Goal: Complete application form: Complete application form

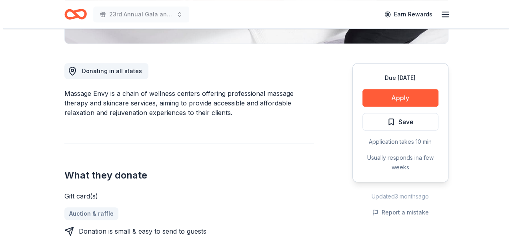
scroll to position [200, 0]
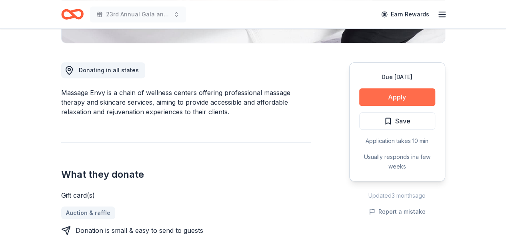
click at [389, 100] on button "Apply" at bounding box center [397, 97] width 76 height 18
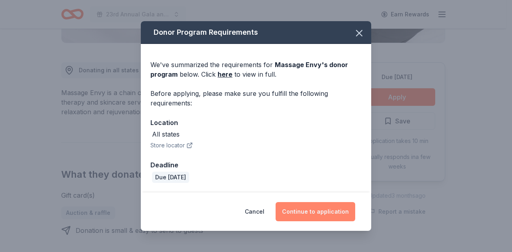
click at [327, 217] on button "Continue to application" at bounding box center [315, 211] width 80 height 19
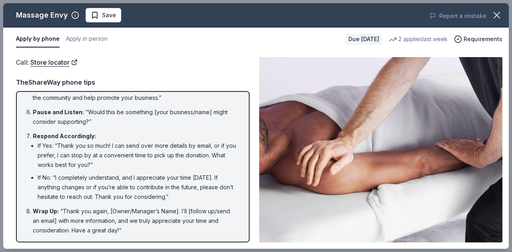
scroll to position [178, 0]
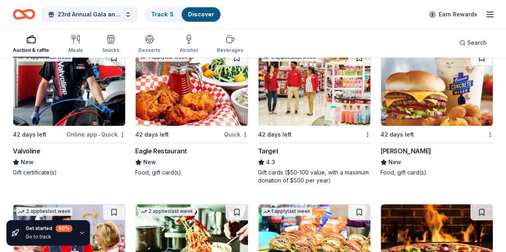
scroll to position [4948, 0]
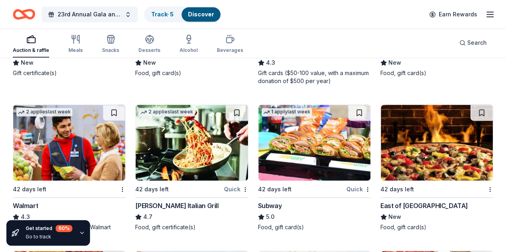
scroll to position [5108, 0]
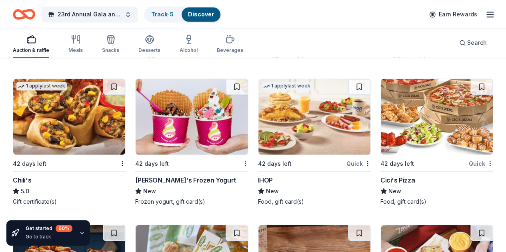
scroll to position [5228, 0]
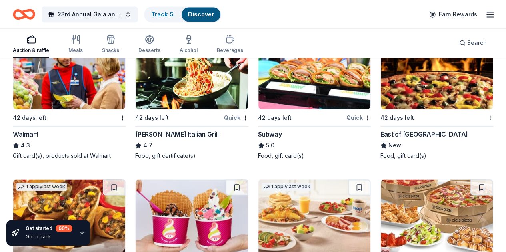
scroll to position [5068, 0]
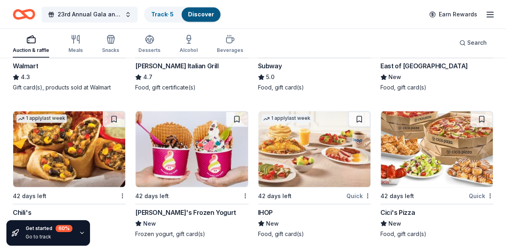
scroll to position [5228, 0]
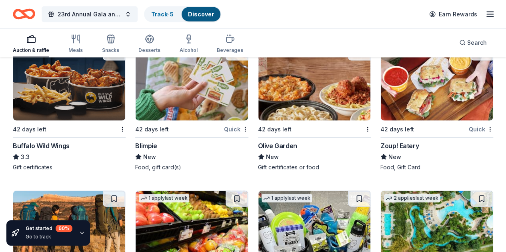
scroll to position [5388, 0]
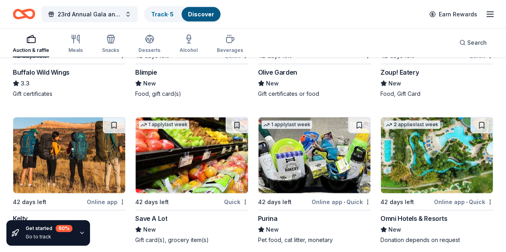
scroll to position [5548, 0]
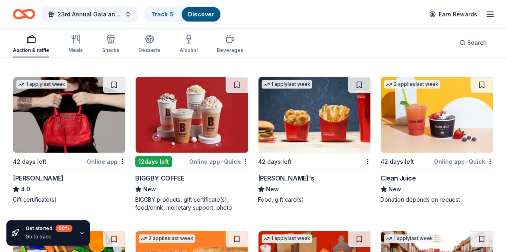
scroll to position [5708, 0]
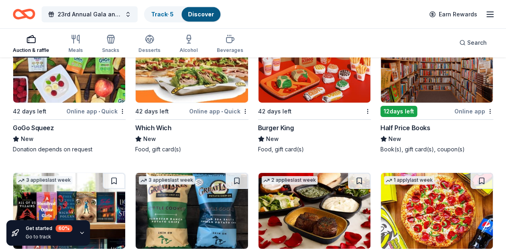
scroll to position [5868, 0]
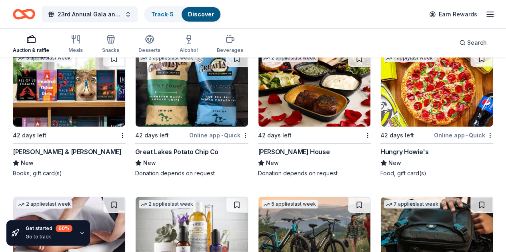
scroll to position [6028, 0]
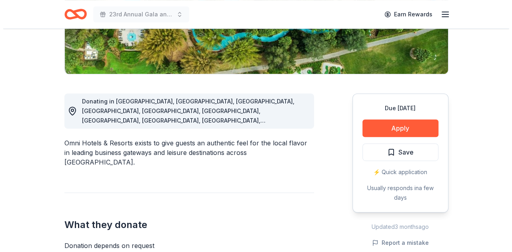
scroll to position [200, 0]
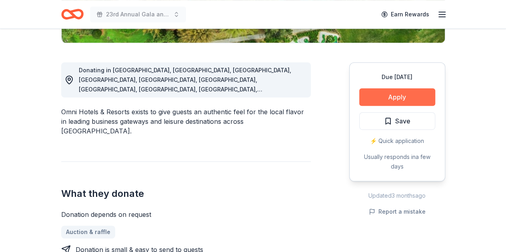
click at [414, 97] on button "Apply" at bounding box center [397, 97] width 76 height 18
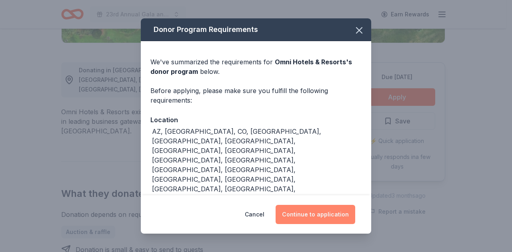
click at [340, 212] on button "Continue to application" at bounding box center [315, 214] width 80 height 19
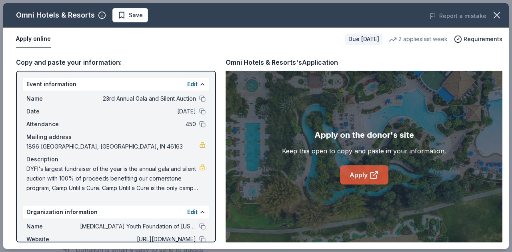
click at [353, 176] on link "Apply" at bounding box center [364, 175] width 48 height 19
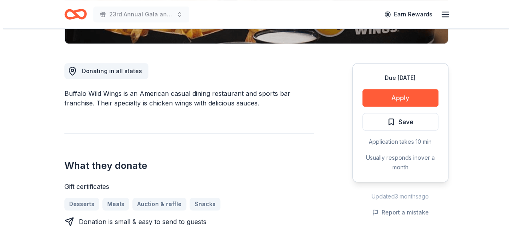
scroll to position [200, 0]
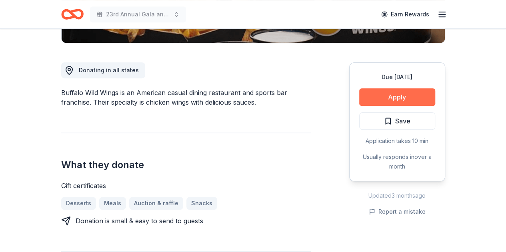
click at [390, 95] on button "Apply" at bounding box center [397, 97] width 76 height 18
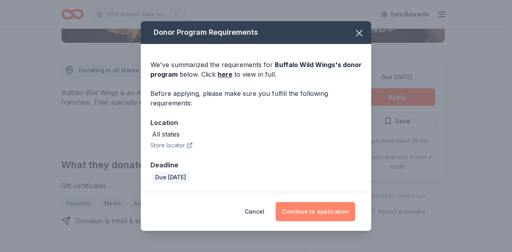
click at [319, 210] on button "Continue to application" at bounding box center [315, 211] width 80 height 19
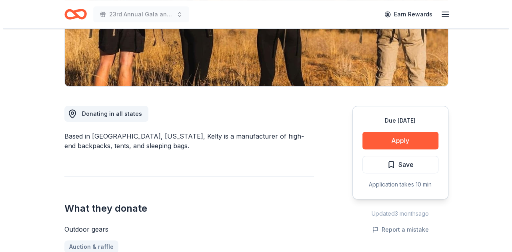
scroll to position [160, 0]
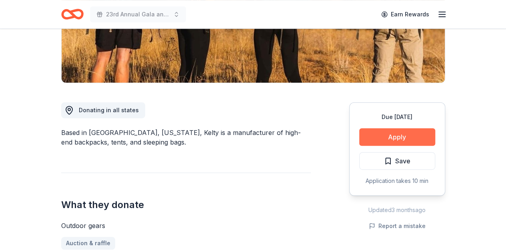
click at [409, 136] on button "Apply" at bounding box center [397, 137] width 76 height 18
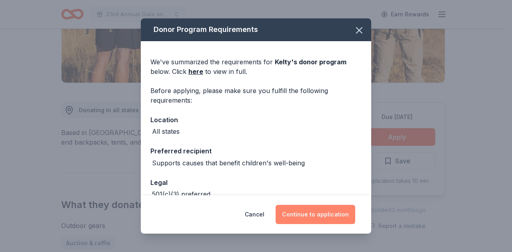
click at [305, 216] on button "Continue to application" at bounding box center [315, 214] width 80 height 19
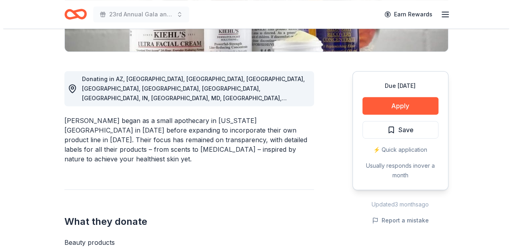
scroll to position [200, 0]
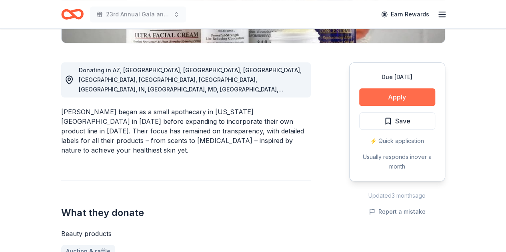
click at [402, 98] on button "Apply" at bounding box center [397, 97] width 76 height 18
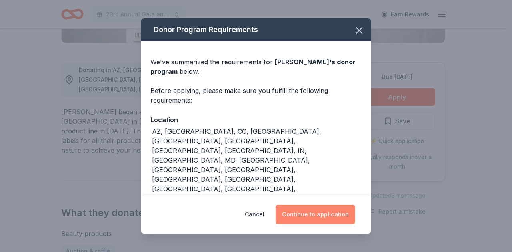
click at [325, 216] on button "Continue to application" at bounding box center [315, 214] width 80 height 19
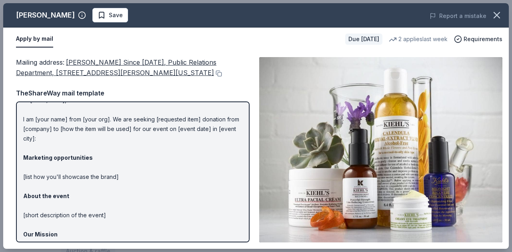
scroll to position [0, 0]
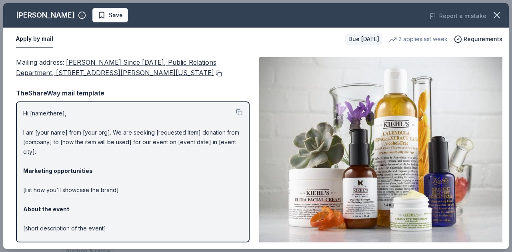
click at [214, 74] on button at bounding box center [218, 73] width 8 height 6
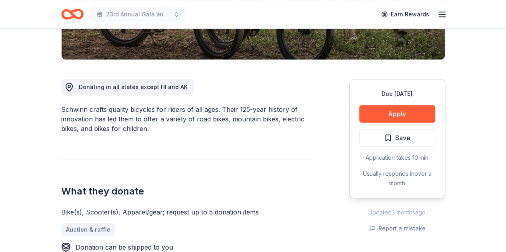
scroll to position [200, 0]
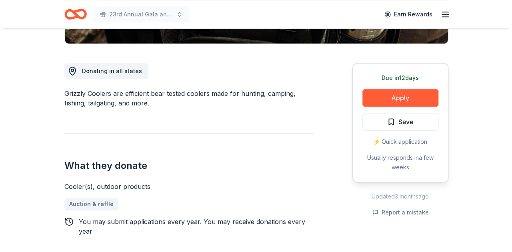
scroll to position [200, 0]
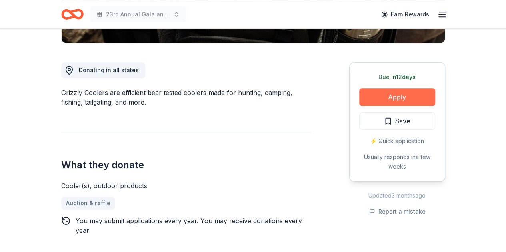
click at [380, 94] on button "Apply" at bounding box center [397, 97] width 76 height 18
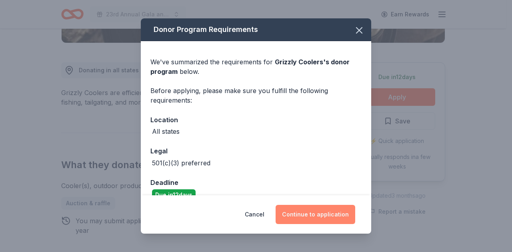
click at [317, 217] on button "Continue to application" at bounding box center [315, 214] width 80 height 19
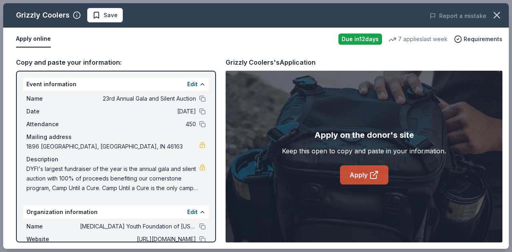
click at [349, 173] on link "Apply" at bounding box center [364, 175] width 48 height 19
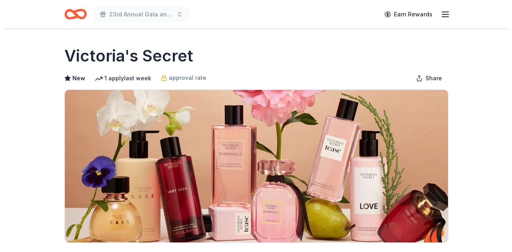
scroll to position [200, 0]
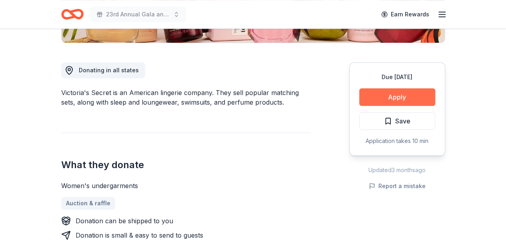
click at [418, 99] on button "Apply" at bounding box center [397, 97] width 76 height 18
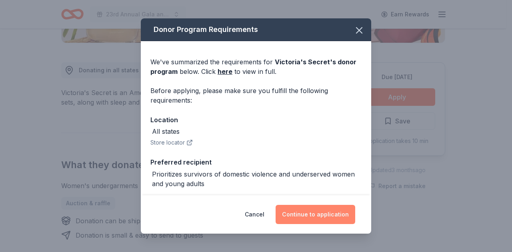
click at [306, 220] on button "Continue to application" at bounding box center [315, 214] width 80 height 19
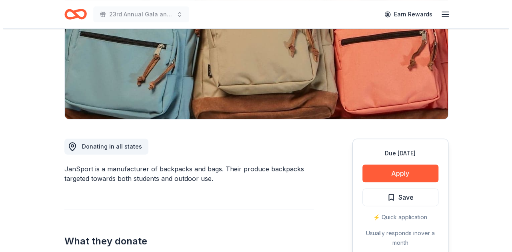
scroll to position [160, 0]
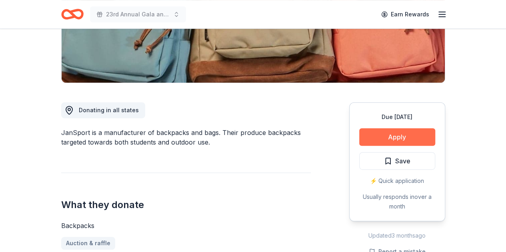
click at [420, 135] on button "Apply" at bounding box center [397, 137] width 76 height 18
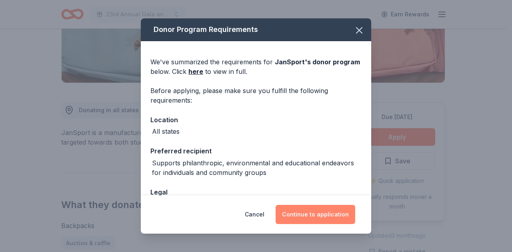
click at [331, 218] on button "Continue to application" at bounding box center [315, 214] width 80 height 19
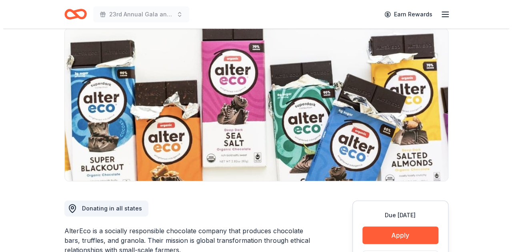
scroll to position [120, 0]
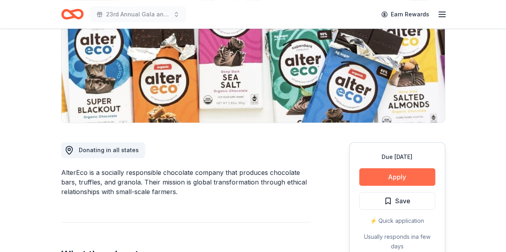
click at [371, 175] on button "Apply" at bounding box center [397, 177] width 76 height 18
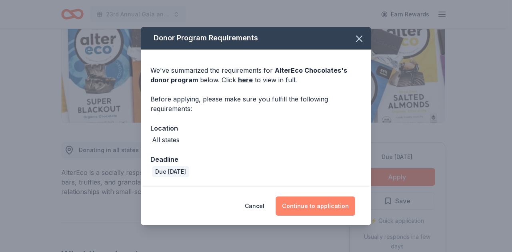
click at [317, 208] on button "Continue to application" at bounding box center [315, 206] width 80 height 19
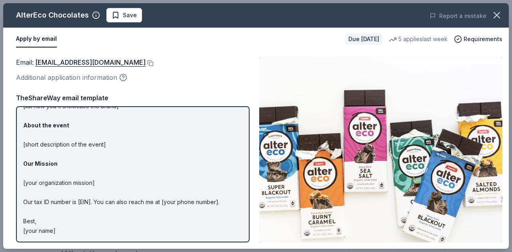
scroll to position [0, 0]
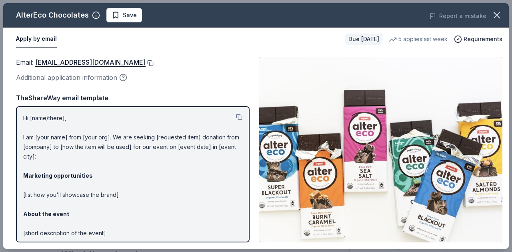
click at [146, 61] on button at bounding box center [150, 63] width 8 height 6
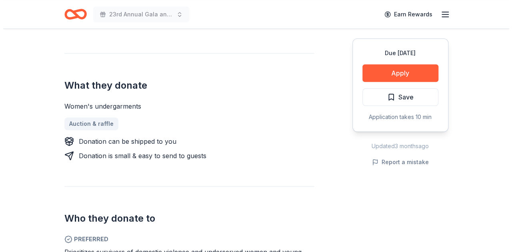
scroll to position [280, 0]
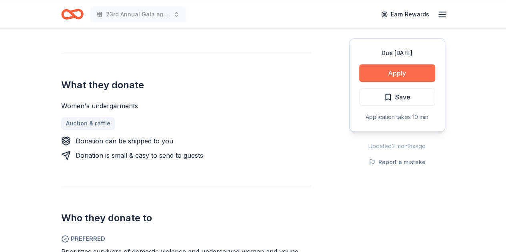
click at [382, 75] on button "Apply" at bounding box center [397, 73] width 76 height 18
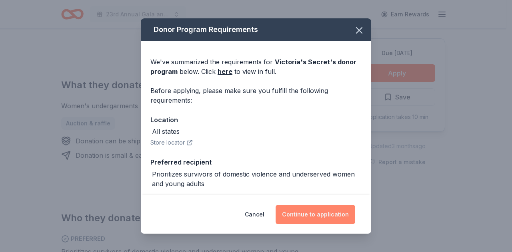
click at [327, 218] on button "Continue to application" at bounding box center [315, 214] width 80 height 19
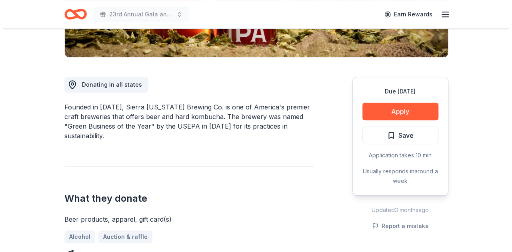
scroll to position [200, 0]
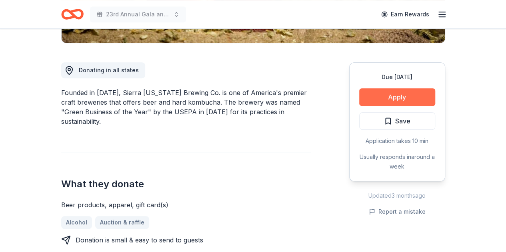
click at [385, 97] on button "Apply" at bounding box center [397, 97] width 76 height 18
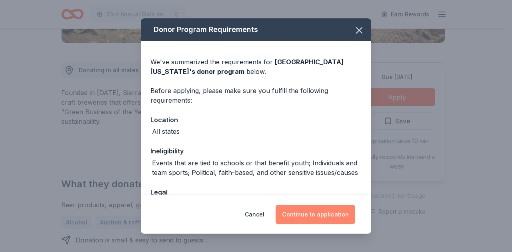
click at [312, 215] on button "Continue to application" at bounding box center [315, 214] width 80 height 19
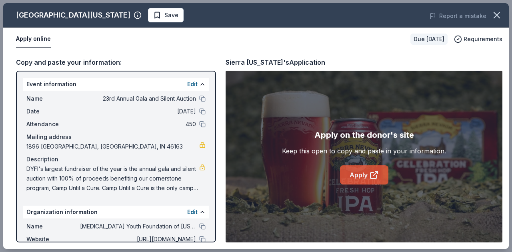
click at [361, 171] on link "Apply" at bounding box center [364, 175] width 48 height 19
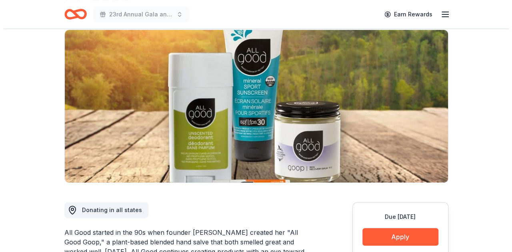
scroll to position [160, 0]
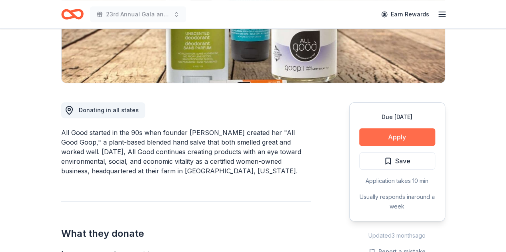
click at [409, 132] on button "Apply" at bounding box center [397, 137] width 76 height 18
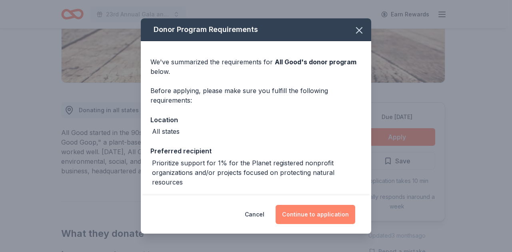
click at [336, 220] on button "Continue to application" at bounding box center [315, 214] width 80 height 19
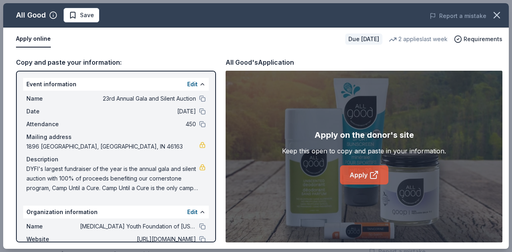
click at [349, 175] on link "Apply" at bounding box center [364, 175] width 48 height 19
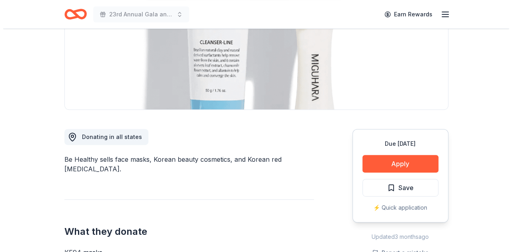
scroll to position [160, 0]
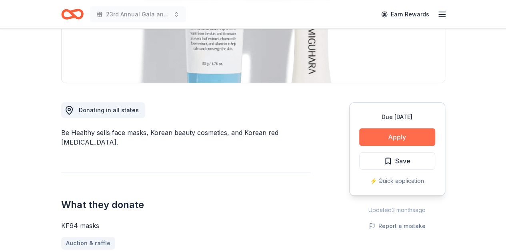
click at [407, 128] on button "Apply" at bounding box center [397, 137] width 76 height 18
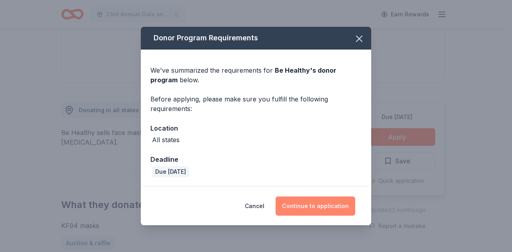
click at [327, 206] on button "Continue to application" at bounding box center [315, 206] width 80 height 19
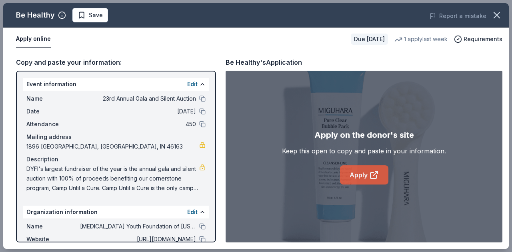
click at [350, 180] on link "Apply" at bounding box center [364, 175] width 48 height 19
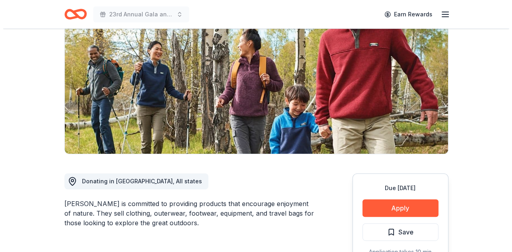
scroll to position [120, 0]
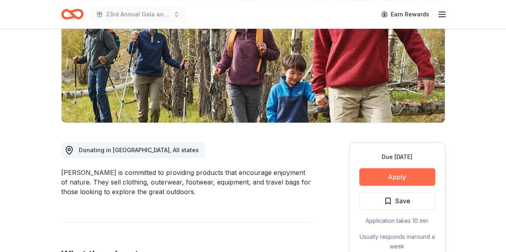
click at [412, 178] on button "Apply" at bounding box center [397, 177] width 76 height 18
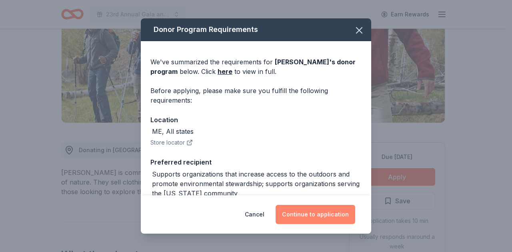
click at [301, 218] on button "Continue to application" at bounding box center [315, 214] width 80 height 19
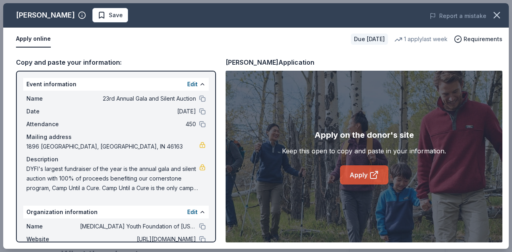
click at [348, 179] on link "Apply" at bounding box center [364, 175] width 48 height 19
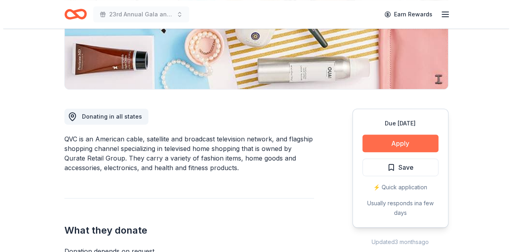
scroll to position [160, 0]
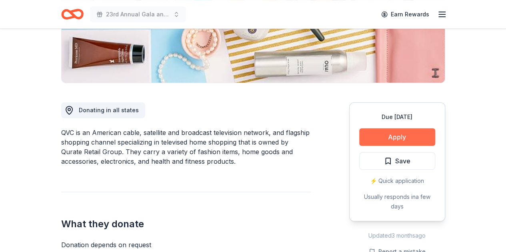
click at [395, 137] on button "Apply" at bounding box center [397, 137] width 76 height 18
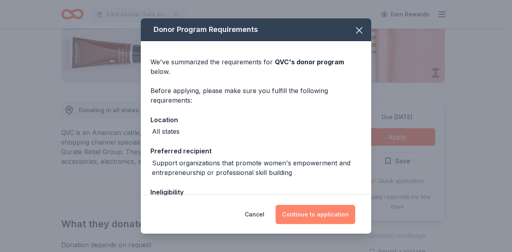
click at [298, 223] on button "Continue to application" at bounding box center [315, 214] width 80 height 19
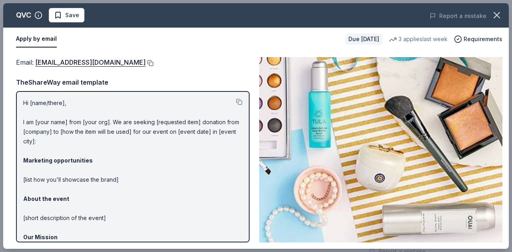
click at [146, 64] on button at bounding box center [150, 63] width 8 height 6
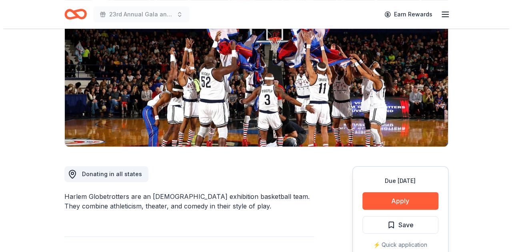
scroll to position [160, 0]
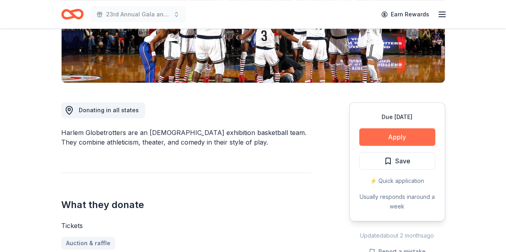
click at [422, 137] on button "Apply" at bounding box center [397, 137] width 76 height 18
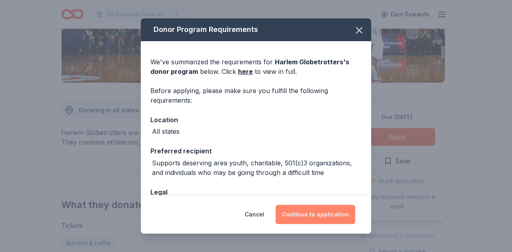
click at [304, 214] on button "Continue to application" at bounding box center [315, 214] width 80 height 19
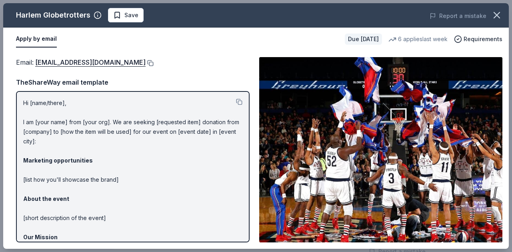
click at [146, 63] on button at bounding box center [150, 63] width 8 height 6
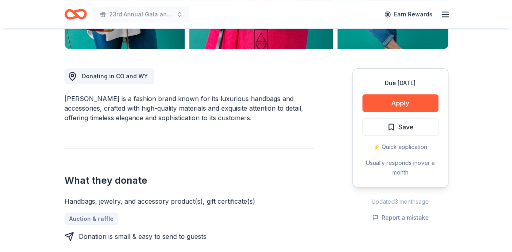
scroll to position [200, 0]
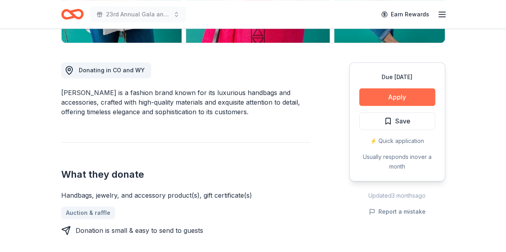
click at [411, 96] on button "Apply" at bounding box center [397, 97] width 76 height 18
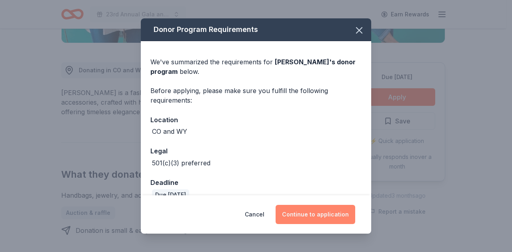
click at [312, 219] on button "Continue to application" at bounding box center [315, 214] width 80 height 19
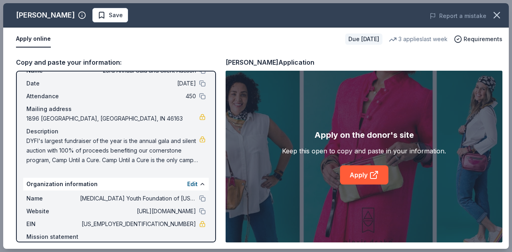
scroll to position [40, 0]
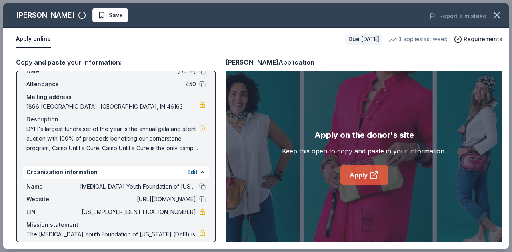
click at [354, 176] on link "Apply" at bounding box center [364, 175] width 48 height 19
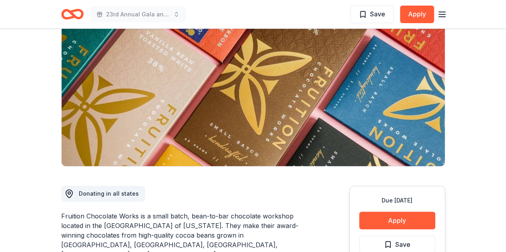
scroll to position [40, 0]
